Goal: Transaction & Acquisition: Purchase product/service

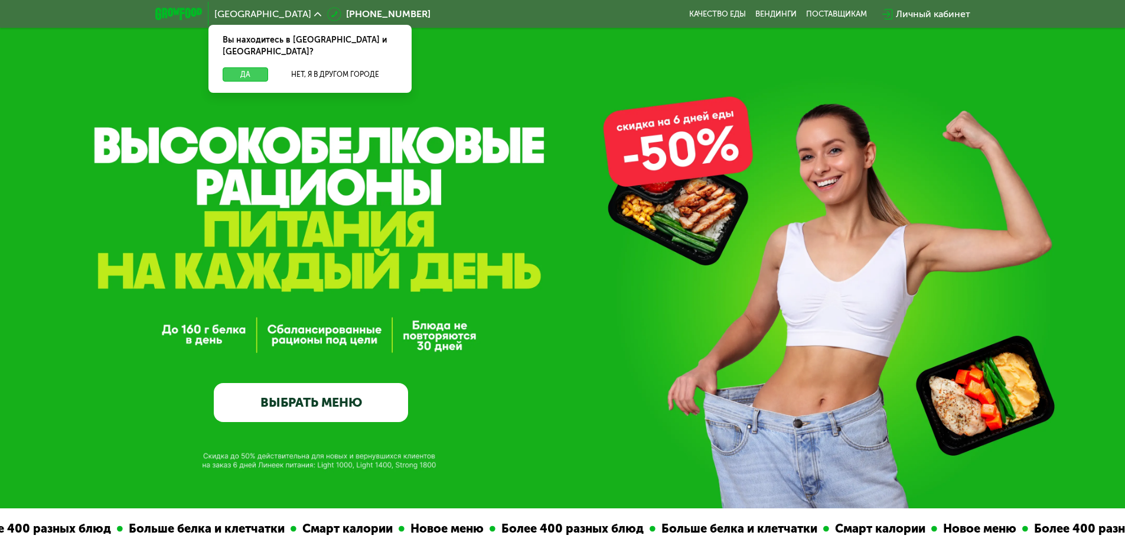
click at [256, 67] on button "Да" at bounding box center [245, 74] width 45 height 14
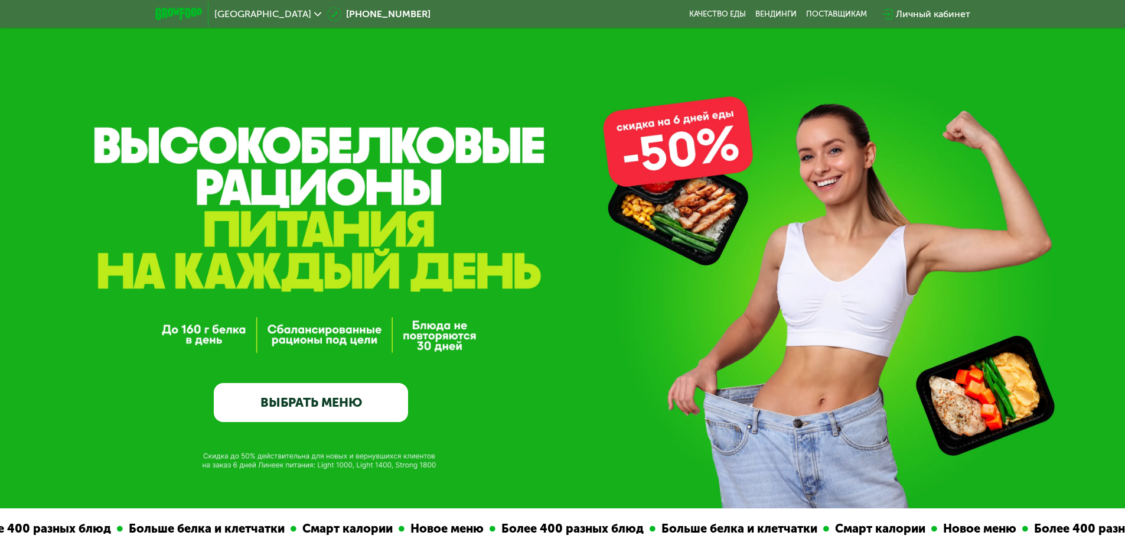
drag, startPoint x: 533, startPoint y: 272, endPoint x: 256, endPoint y: 181, distance: 291.6
click at [256, 181] on div "GrowFood — доставка правильного питания ВЫБРАТЬ МЕНЮ" at bounding box center [562, 301] width 1125 height 242
drag, startPoint x: 106, startPoint y: 128, endPoint x: 483, endPoint y: 263, distance: 401.1
click at [462, 259] on div "GrowFood — доставка правильного питания ВЫБРАТЬ МЕНЮ" at bounding box center [562, 254] width 1125 height 508
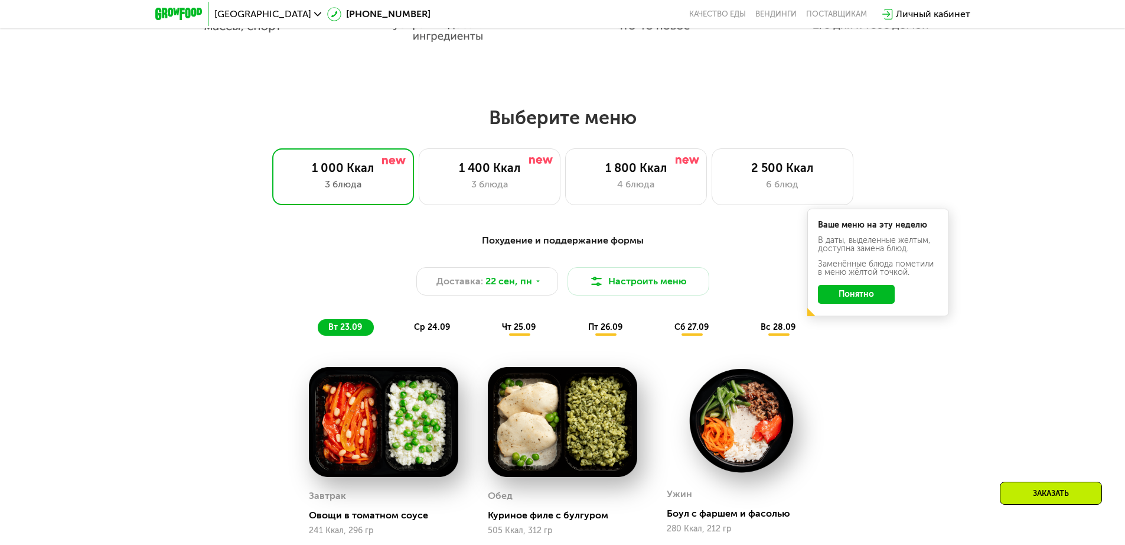
scroll to position [921, 0]
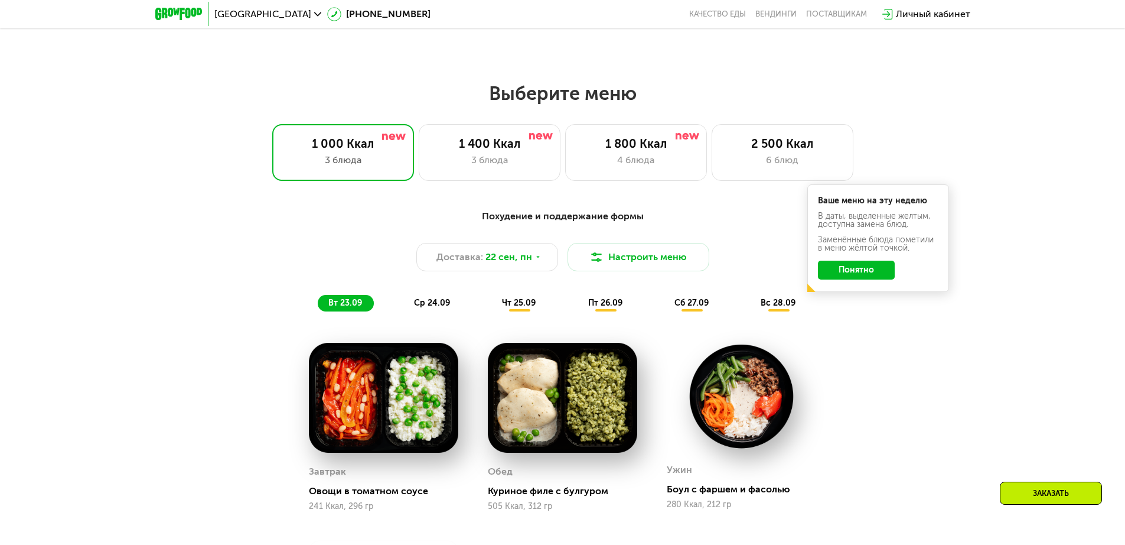
click at [169, 337] on div "Похудение и поддержание формы Доставка: [DATE] Настроить меню вт 23.09 ср 24.09…" at bounding box center [562, 457] width 1125 height 529
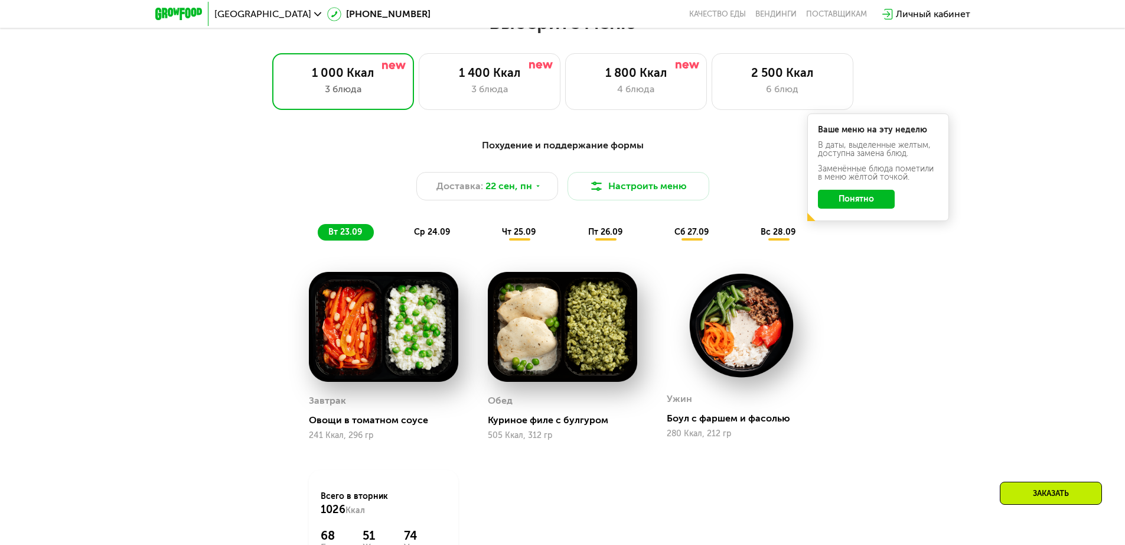
click at [169, 337] on div "Похудение и поддержание формы Доставка: [DATE] Настроить меню вт 23.09 ср 24.09…" at bounding box center [562, 386] width 1125 height 529
click at [187, 325] on div "Похудение и поддержание формы Доставка: [DATE] Настроить меню вт 23.09 ср 24.09…" at bounding box center [562, 386] width 1125 height 529
click at [898, 403] on div "Похудение и поддержание формы Доставка: [DATE] Настроить меню вт 23.09 ср 24.09…" at bounding box center [563, 376] width 728 height 490
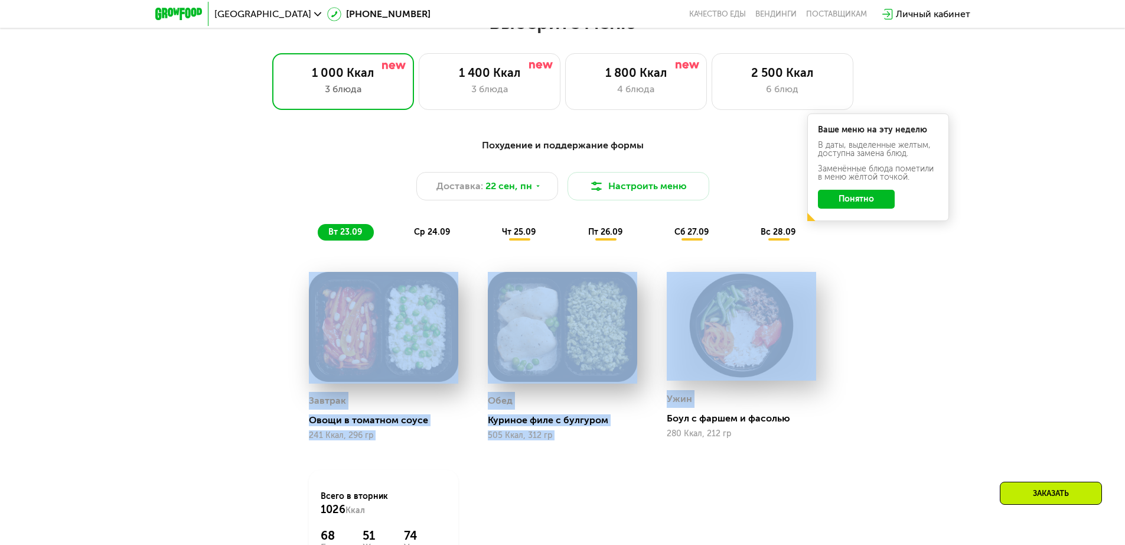
drag, startPoint x: 902, startPoint y: 401, endPoint x: 187, endPoint y: 335, distance: 717.7
click at [187, 335] on div "Похудение и поддержание формы Доставка: [DATE] Настроить меню вт 23.09 ср 24.09…" at bounding box center [562, 386] width 1125 height 529
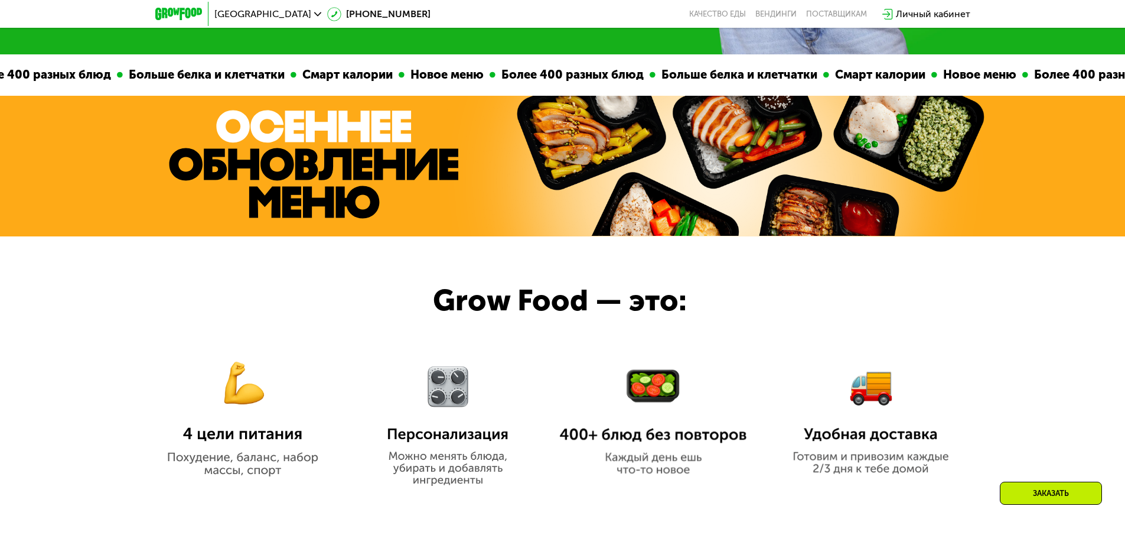
scroll to position [496, 0]
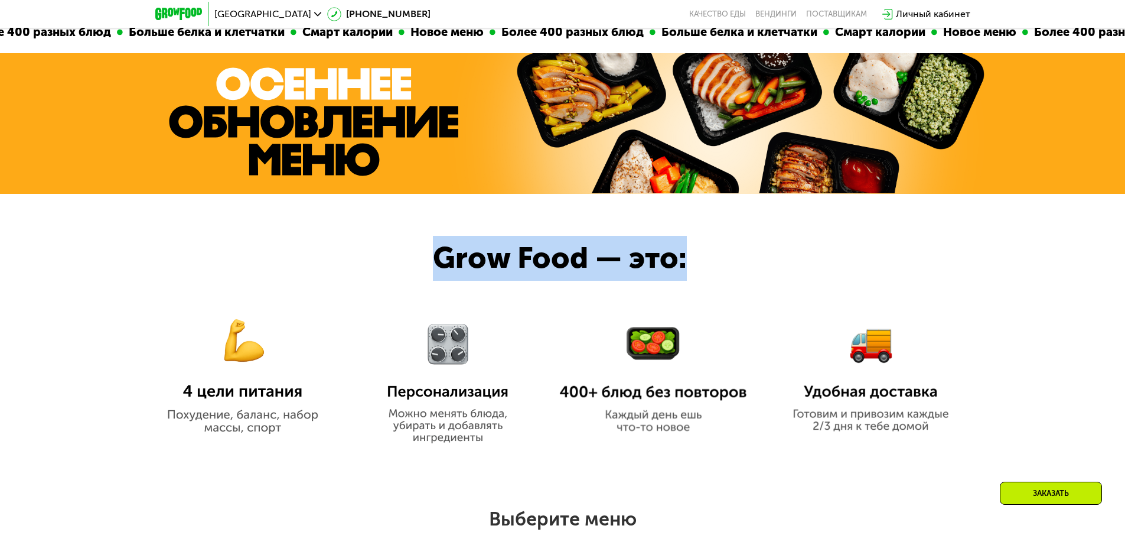
drag, startPoint x: 434, startPoint y: 262, endPoint x: 724, endPoint y: 277, distance: 291.0
click at [724, 277] on div "Grow Food — это:" at bounding box center [582, 258] width 298 height 45
drag, startPoint x: 724, startPoint y: 277, endPoint x: 413, endPoint y: 269, distance: 310.8
click at [413, 269] on div "Grow Food — это:" at bounding box center [562, 330] width 1125 height 272
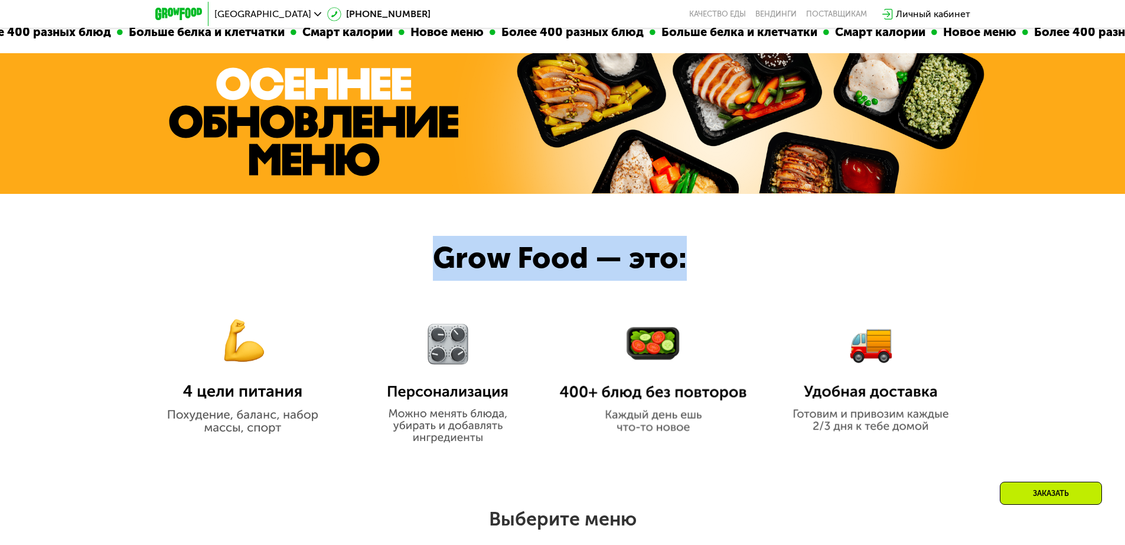
click at [413, 269] on div at bounding box center [562, 330] width 1125 height 272
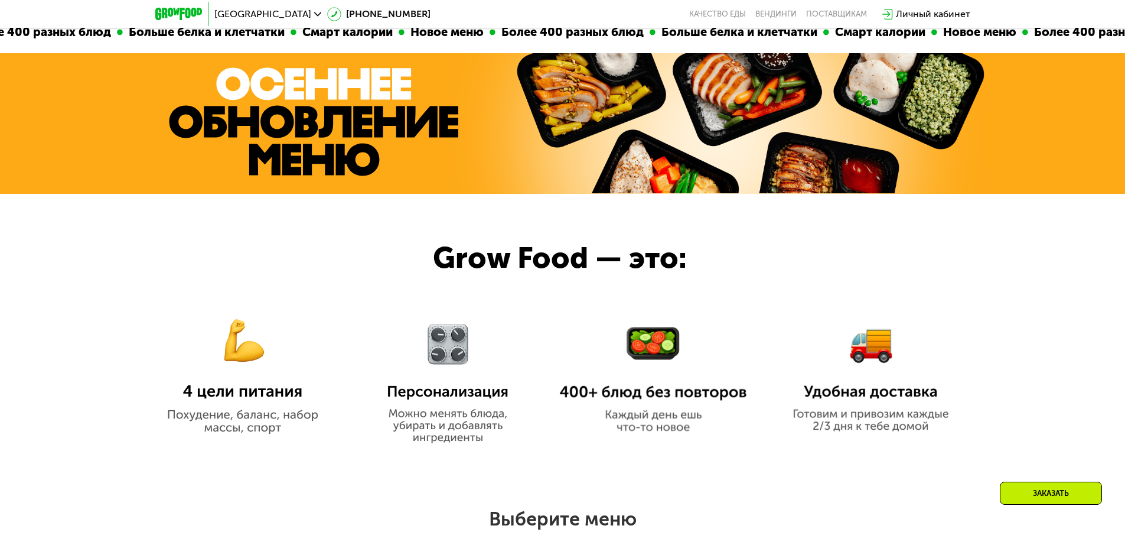
drag, startPoint x: 421, startPoint y: 271, endPoint x: 770, endPoint y: 260, distance: 349.8
click at [770, 260] on div at bounding box center [562, 330] width 1125 height 272
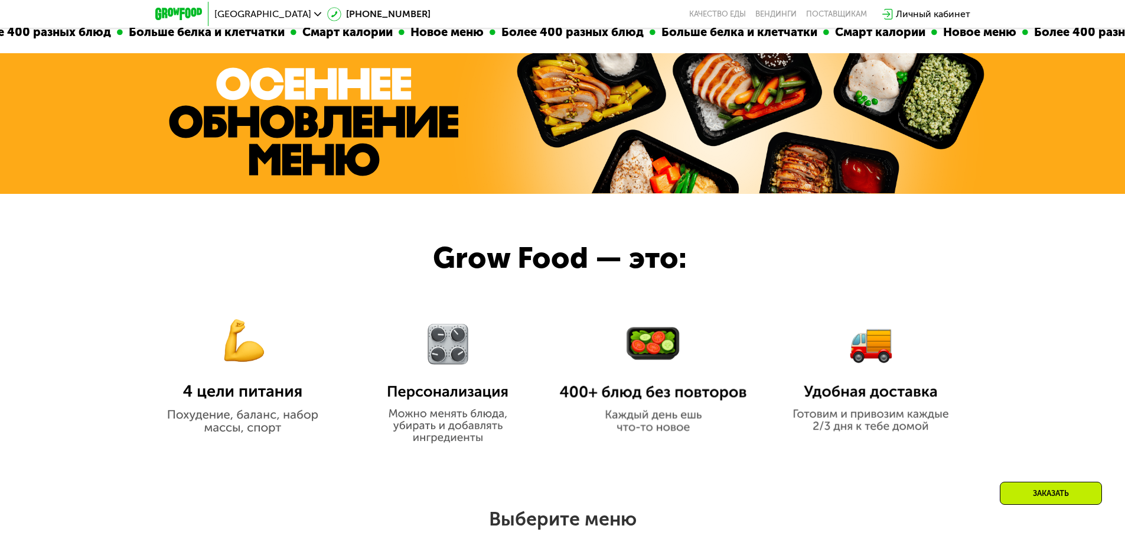
click at [770, 260] on div at bounding box center [562, 330] width 1125 height 272
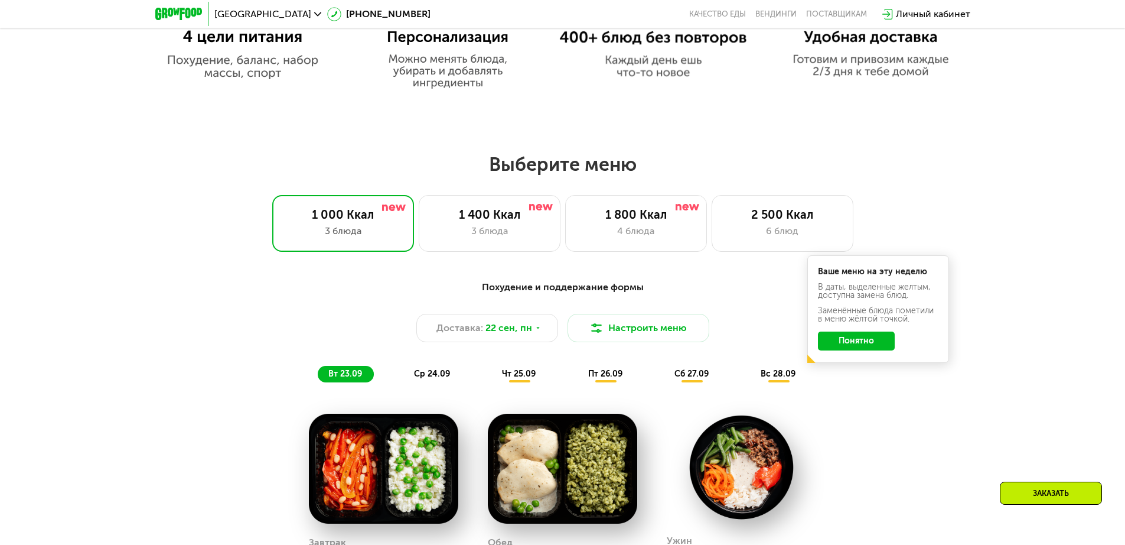
scroll to position [567, 0]
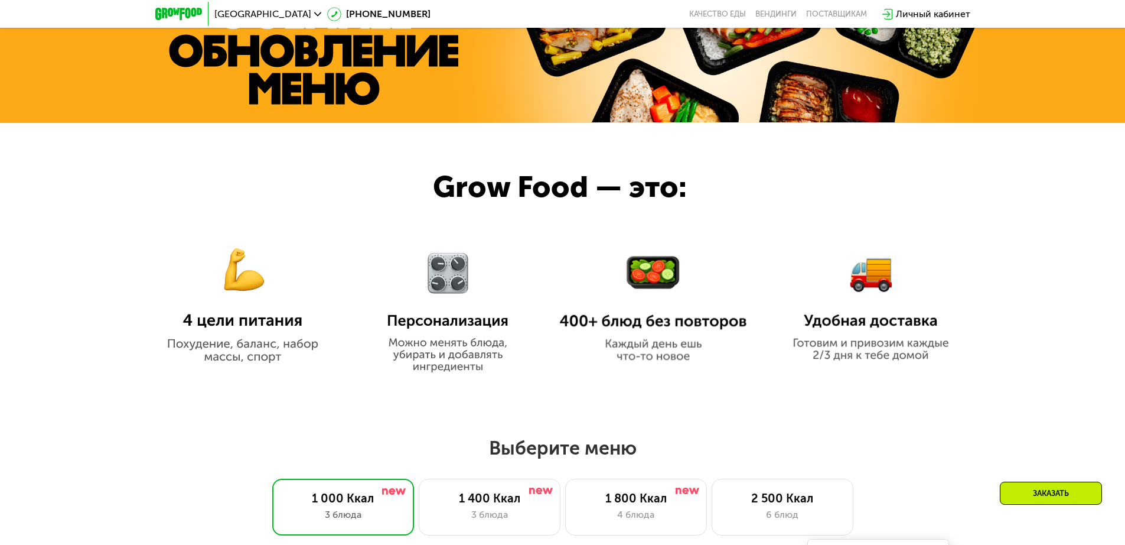
click at [980, 250] on div at bounding box center [562, 259] width 1125 height 272
